Goal: Information Seeking & Learning: Learn about a topic

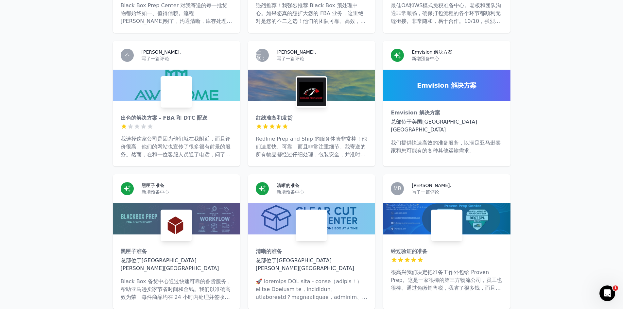
scroll to position [1529, 0]
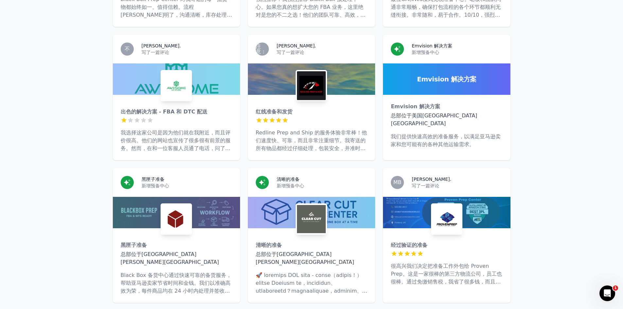
click at [317, 107] on div "红线准备和发货 5 星（满分5星） Redline Prep and Ship 的服务体验非常棒！他们速度快、可靠，而且非常注重细节。我寄送的所有物品都经过仔…" at bounding box center [311, 127] width 127 height 65
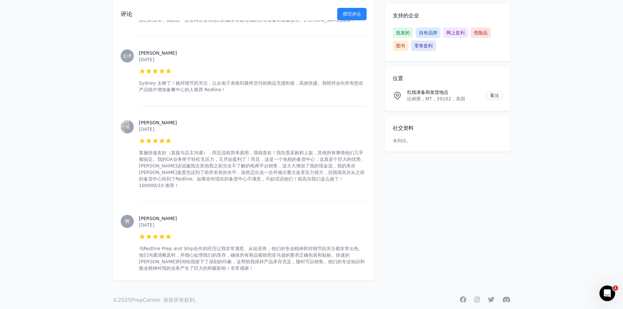
scroll to position [313, 0]
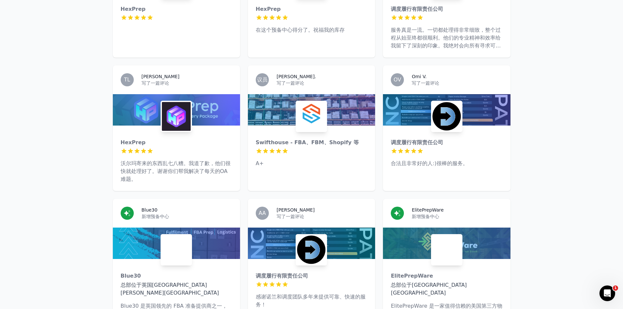
scroll to position [2457, 0]
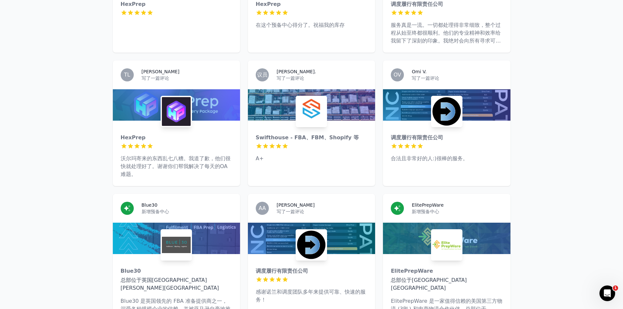
click at [337, 155] on p "A+" at bounding box center [312, 159] width 112 height 8
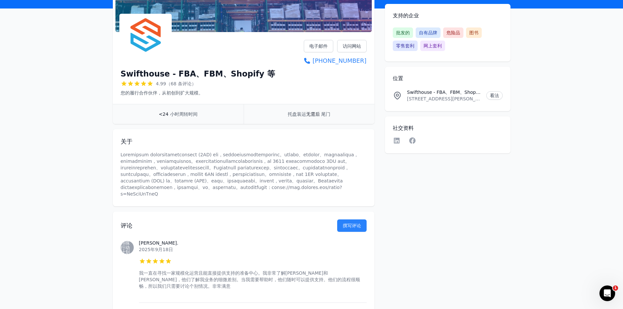
scroll to position [65, 0]
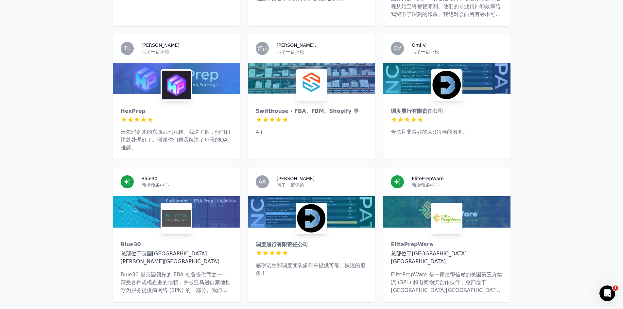
scroll to position [2489, 0]
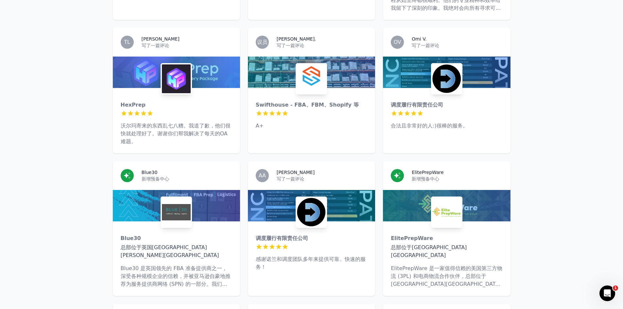
drag, startPoint x: 318, startPoint y: 186, endPoint x: 585, endPoint y: 238, distance: 272.2
click at [586, 238] on main "加时赛 欧文·T. 写了一篇评论 HexPrep 5 星（满分5星） 我在电商领域经验不多。我做了5年的房地产，所以把多余的钱都投入了亚马逊。一路走来，Hex…" at bounding box center [311, 127] width 623 height 4812
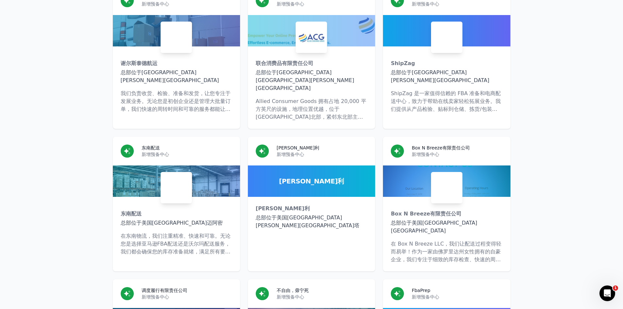
scroll to position [4158, 0]
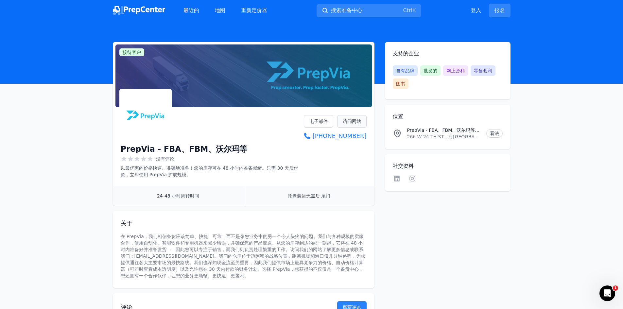
click at [358, 124] on font "访问网站" at bounding box center [352, 121] width 18 height 5
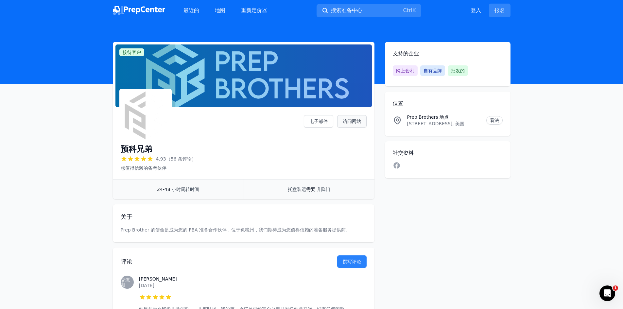
click at [350, 120] on font "访问网站" at bounding box center [352, 121] width 18 height 5
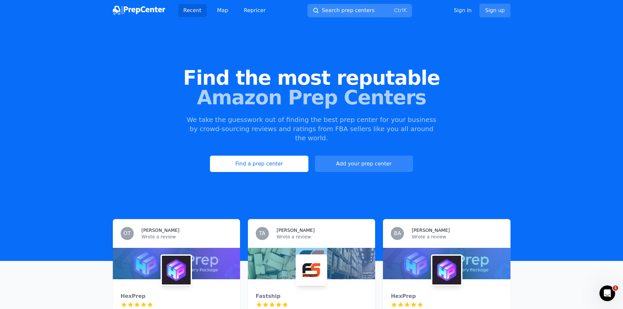
click at [328, 10] on span "Search prep centers" at bounding box center [348, 11] width 53 height 8
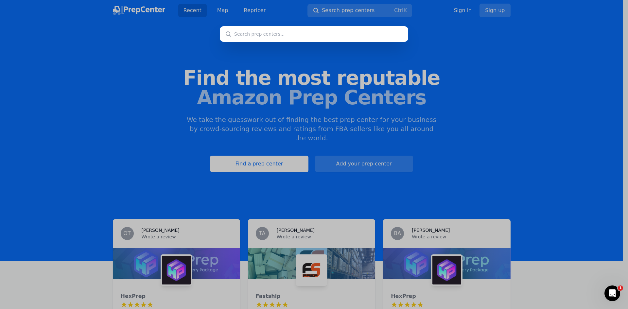
type input "[US_STATE]"
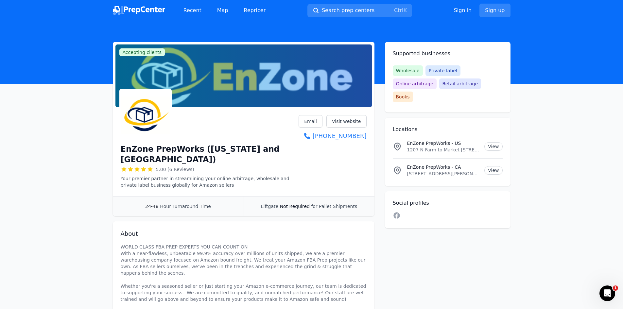
drag, startPoint x: 76, startPoint y: 126, endPoint x: 21, endPoint y: 128, distance: 54.7
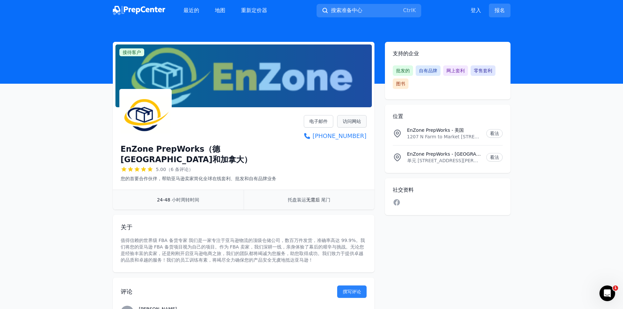
click at [352, 125] on link "访问网站" at bounding box center [351, 121] width 29 height 12
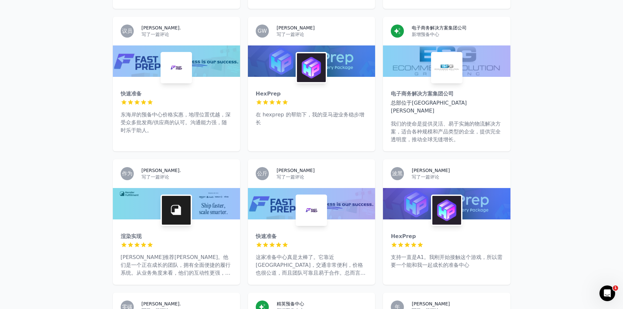
scroll to position [1835, 0]
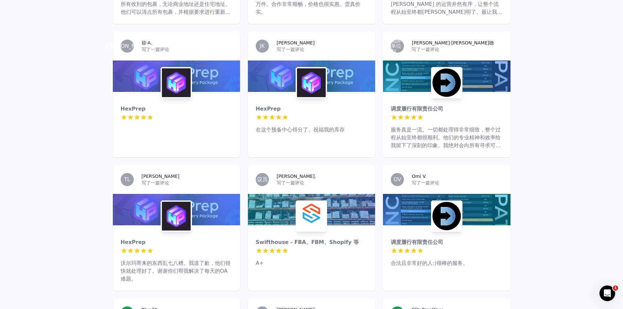
scroll to position [2359, 0]
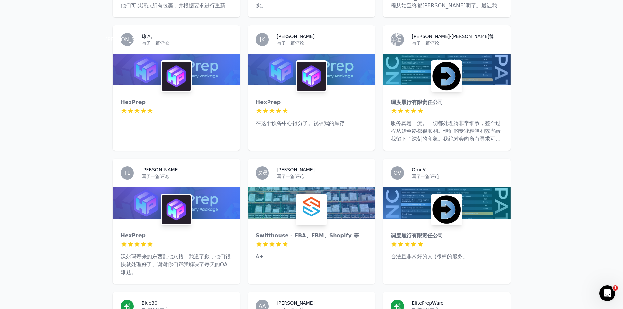
click at [183, 195] on img at bounding box center [176, 209] width 29 height 29
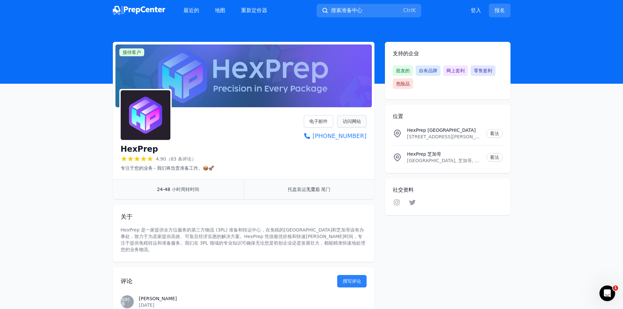
click at [350, 122] on font "访问网站" at bounding box center [352, 121] width 18 height 5
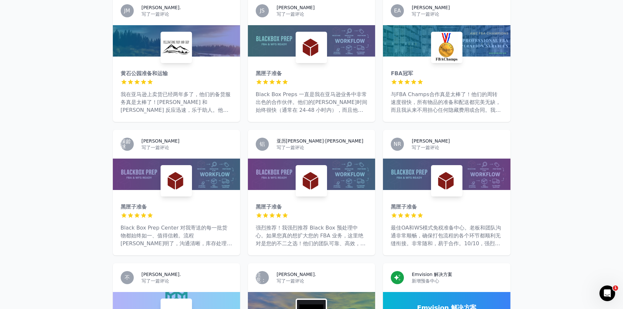
scroll to position [1267, 0]
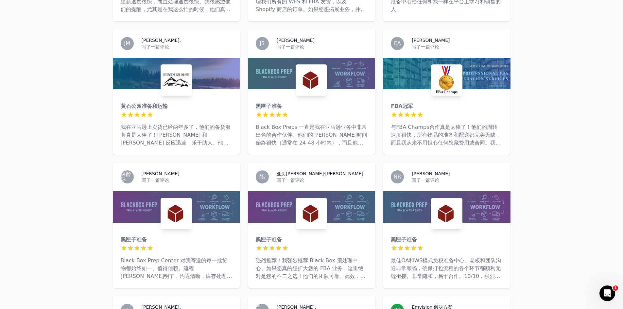
click at [437, 124] on font "与FBA Champs合作真是太棒了！他们的周转速度很快，所有物品的准备和配送都完美无缺，而且我从来不用担心任何隐藏费用或合同。我非常欣赏他们是一家家族企业，…" at bounding box center [446, 146] width 110 height 45
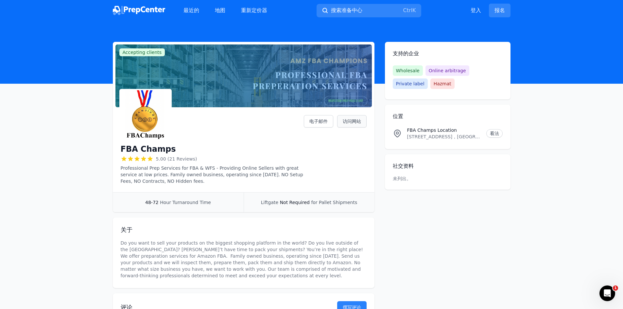
click at [352, 123] on font "访问网站" at bounding box center [352, 121] width 18 height 5
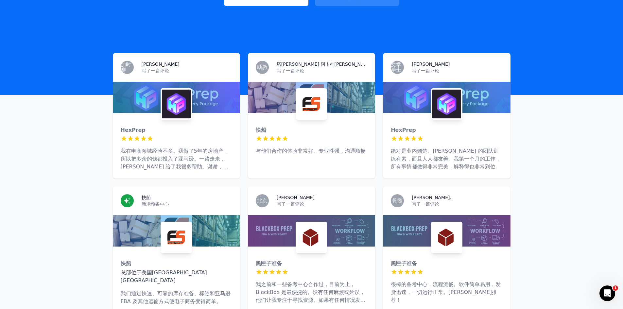
scroll to position [164, 0]
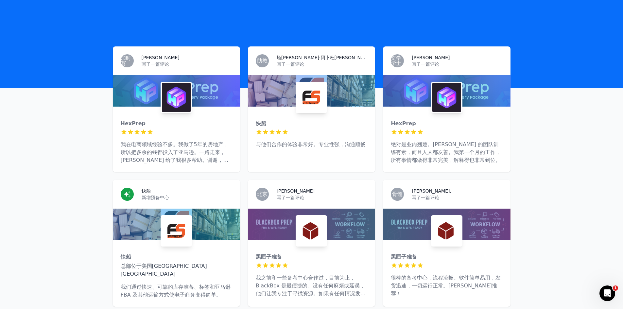
click at [292, 129] on div at bounding box center [312, 132] width 112 height 7
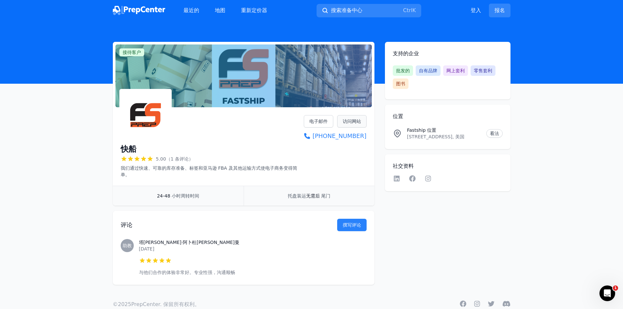
click at [354, 121] on font "访问网站" at bounding box center [352, 121] width 18 height 5
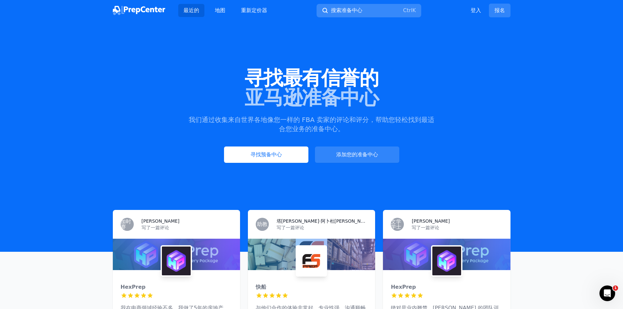
click at [355, 12] on font "搜索准备中心" at bounding box center [346, 10] width 31 height 6
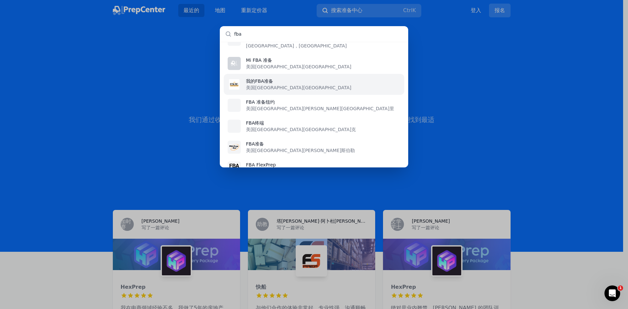
scroll to position [229, 0]
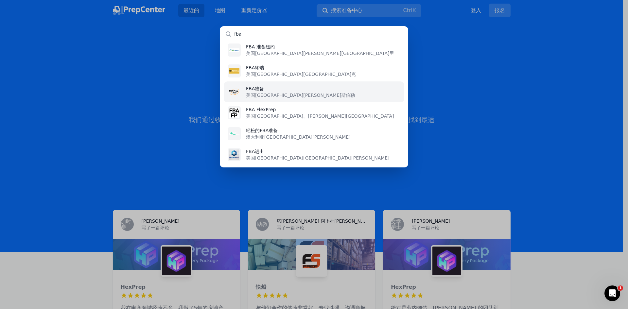
type input "fba"
click at [273, 85] on p "FBA准备" at bounding box center [300, 88] width 109 height 7
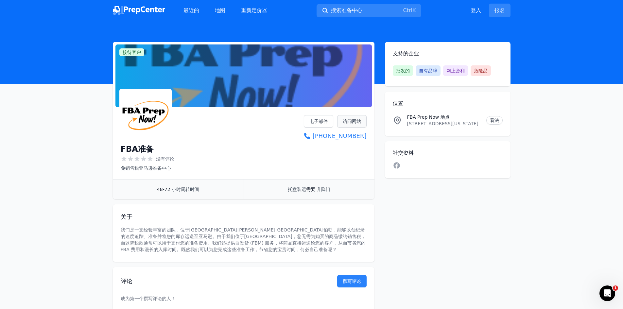
click at [355, 123] on font "访问网站" at bounding box center [352, 121] width 18 height 5
click at [349, 10] on font "搜索准备中心" at bounding box center [346, 10] width 31 height 6
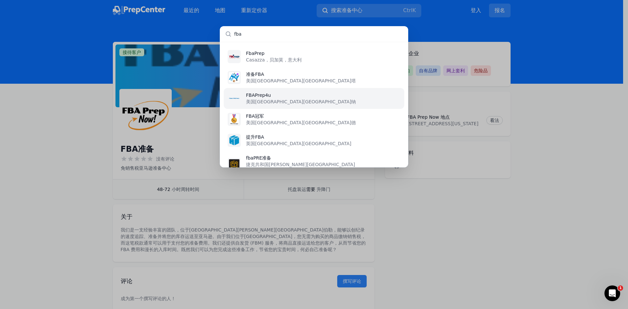
type input "fba"
click at [305, 101] on li "FBAPrep4u 美国俄亥俄州加哈纳" at bounding box center [314, 98] width 181 height 21
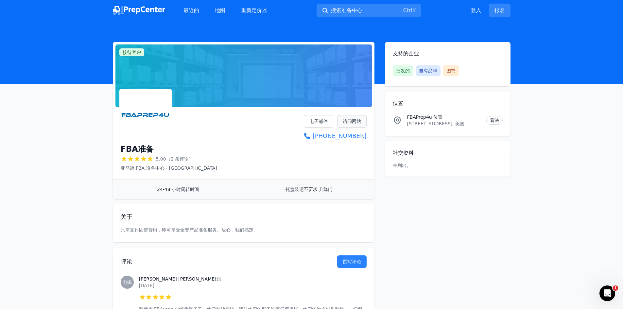
click at [350, 121] on font "访问网站" at bounding box center [352, 121] width 18 height 5
click at [358, 12] on font "搜索准备中心" at bounding box center [346, 10] width 31 height 6
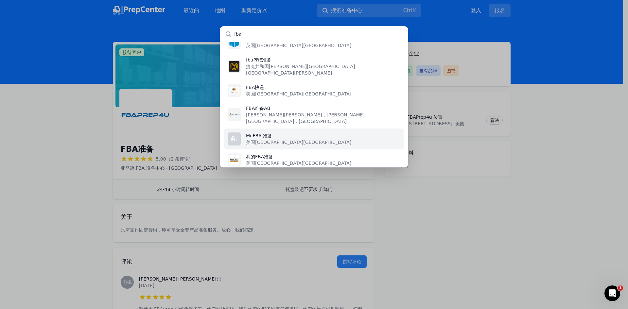
scroll to position [131, 0]
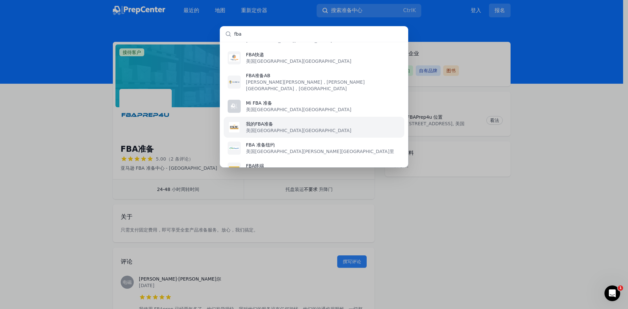
type input "fba"
drag, startPoint x: 303, startPoint y: 113, endPoint x: 299, endPoint y: 112, distance: 4.0
click at [302, 117] on li "我的FBA准备 美国佛罗里达州日出市" at bounding box center [314, 127] width 181 height 21
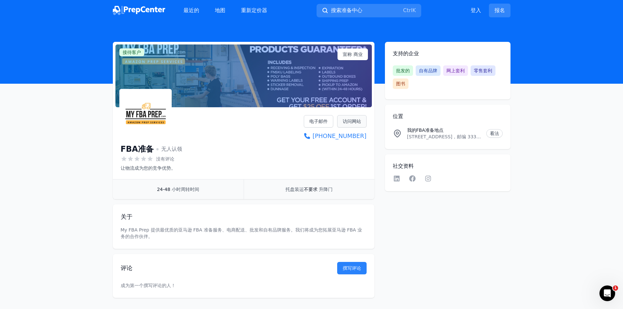
click at [352, 119] on font "访问网站" at bounding box center [352, 121] width 18 height 5
click at [356, 11] on font "搜索准备中心" at bounding box center [346, 10] width 31 height 6
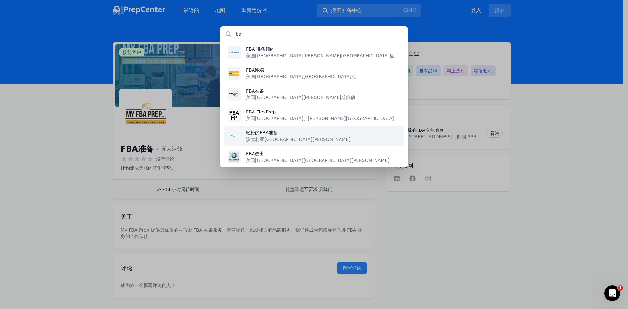
scroll to position [229, 0]
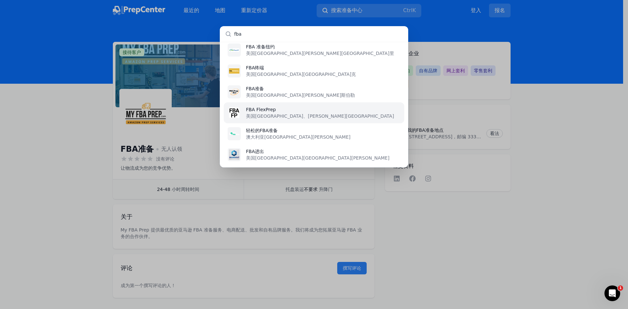
type input "fba"
drag, startPoint x: 317, startPoint y: 100, endPoint x: 333, endPoint y: 107, distance: 17.1
click at [317, 102] on li "FBA FlexPrep 美国加利福尼亚州、德克萨斯州" at bounding box center [314, 112] width 181 height 21
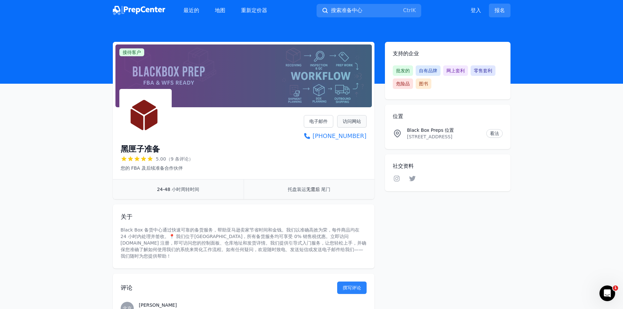
click at [354, 120] on font "访问网站" at bounding box center [352, 121] width 18 height 5
click at [349, 122] on font "访问网站" at bounding box center [352, 121] width 18 height 5
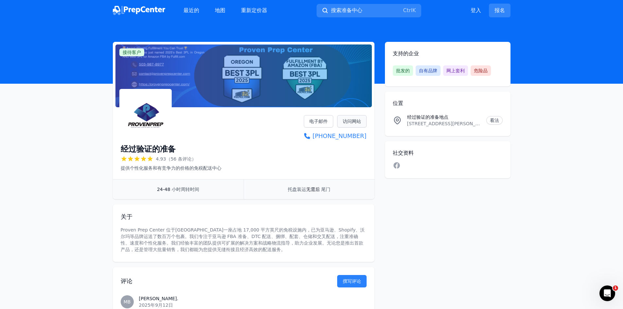
click at [356, 121] on font "访问网站" at bounding box center [352, 121] width 18 height 5
click at [364, 122] on link "访问网站" at bounding box center [351, 121] width 29 height 12
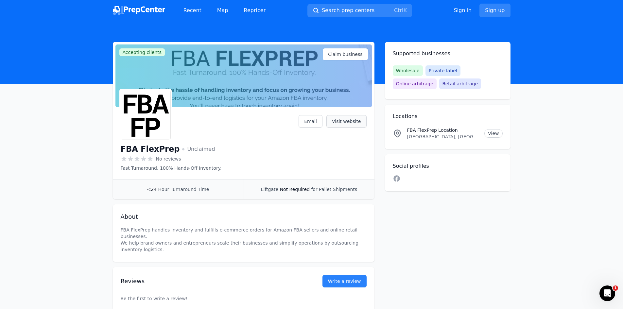
click at [361, 118] on link "Visit website" at bounding box center [347, 121] width 40 height 12
click at [347, 121] on link "Visit website" at bounding box center [347, 121] width 40 height 12
click at [356, 8] on span "Search prep centers" at bounding box center [348, 11] width 53 height 8
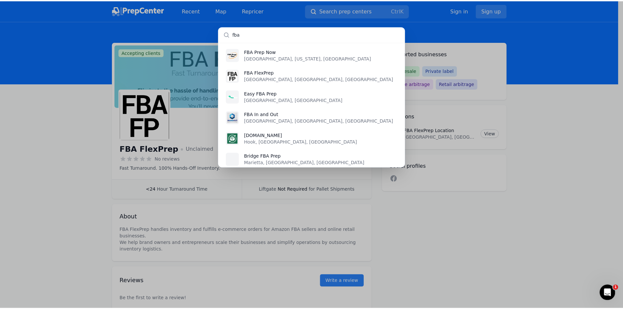
scroll to position [229, 0]
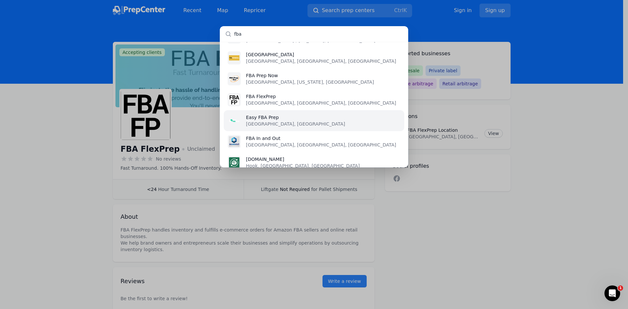
type input "fba"
click at [307, 119] on li "Easy FBA Prep [GEOGRAPHIC_DATA], [GEOGRAPHIC_DATA]" at bounding box center [314, 120] width 181 height 21
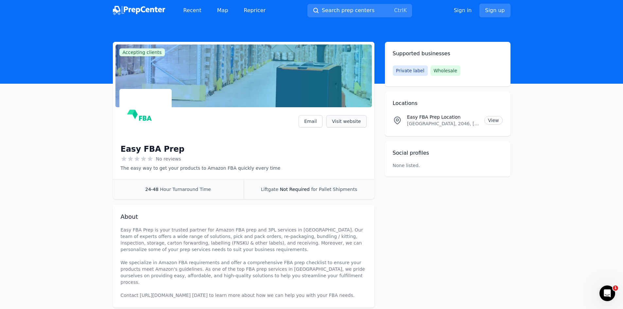
click at [351, 121] on link "Visit website" at bounding box center [347, 121] width 40 height 12
